Goal: Complete application form

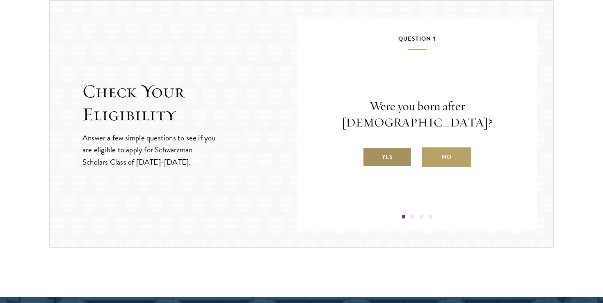
click at [389, 149] on label "Yes" at bounding box center [387, 157] width 49 height 20
click at [370, 149] on input "Yes" at bounding box center [366, 151] width 7 height 7
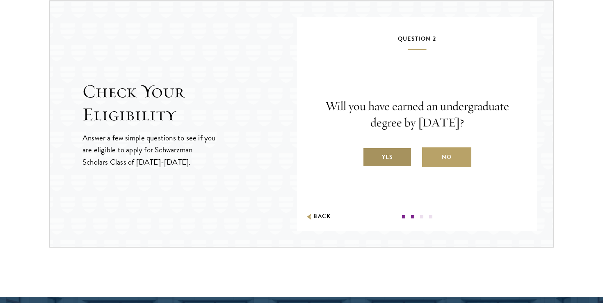
click at [399, 165] on label "Yes" at bounding box center [387, 157] width 49 height 20
click at [370, 155] on input "Yes" at bounding box center [366, 151] width 7 height 7
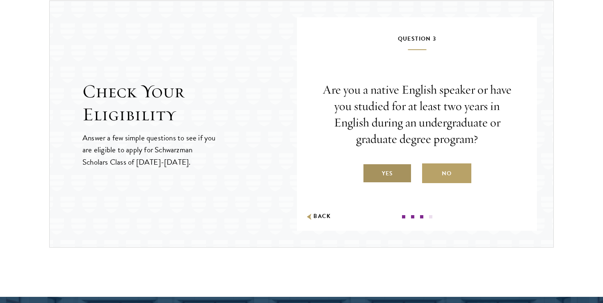
click at [395, 175] on label "Yes" at bounding box center [387, 173] width 49 height 20
click at [370, 172] on input "Yes" at bounding box center [366, 168] width 7 height 7
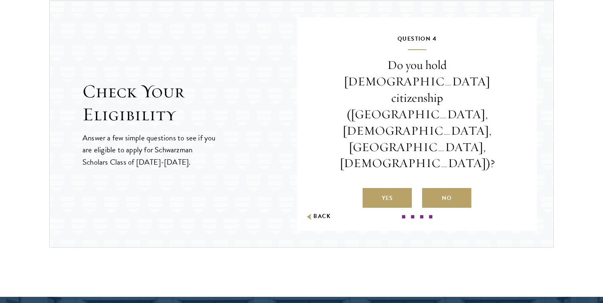
click at [445, 176] on div "Question 4 Do you hold [DEMOGRAPHIC_DATA] citizenship ([GEOGRAPHIC_DATA], [DEMO…" at bounding box center [417, 126] width 191 height 185
click at [453, 188] on label "No" at bounding box center [446, 198] width 49 height 20
click at [430, 189] on input "No" at bounding box center [425, 192] width 7 height 7
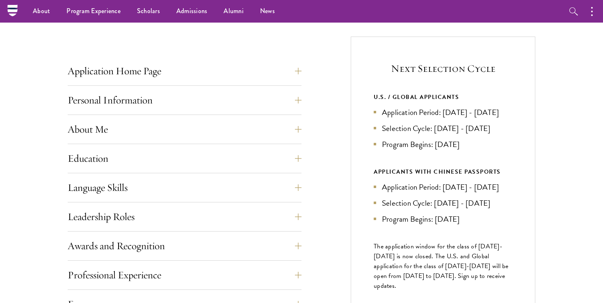
scroll to position [119, 0]
